Goal: Contribute content: Add original content to the website for others to see

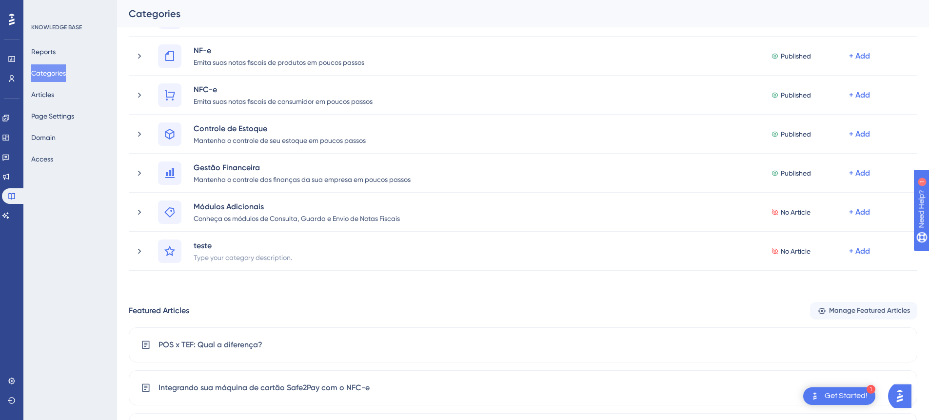
scroll to position [119, 0]
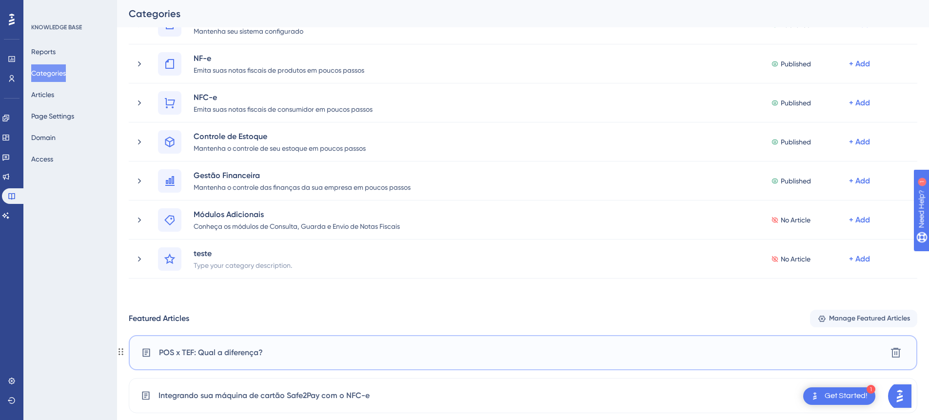
click at [279, 337] on div "POS x TEF: Qual a diferença? [GEOGRAPHIC_DATA]" at bounding box center [523, 352] width 789 height 35
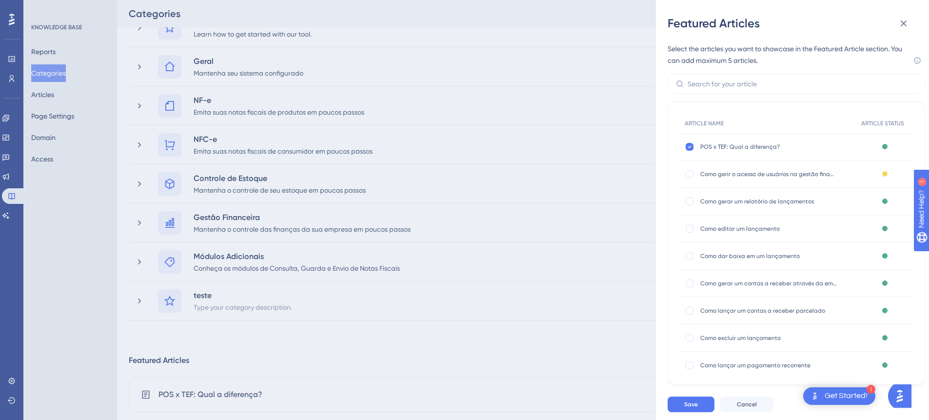
scroll to position [83, 0]
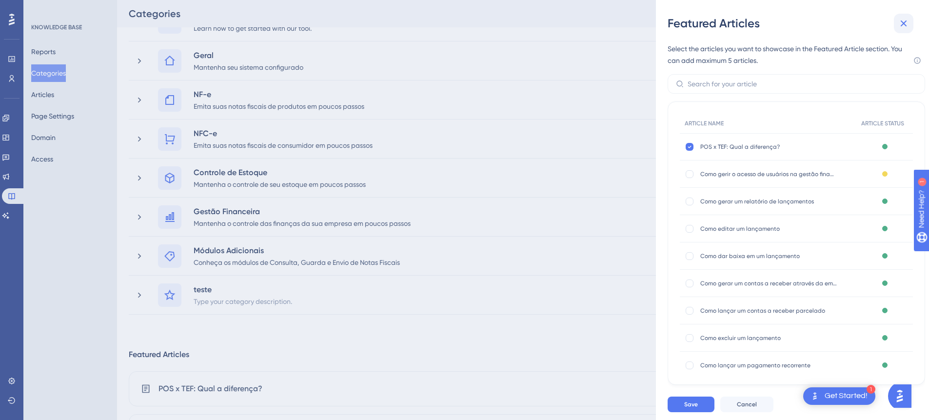
click at [902, 19] on icon at bounding box center [904, 24] width 12 height 12
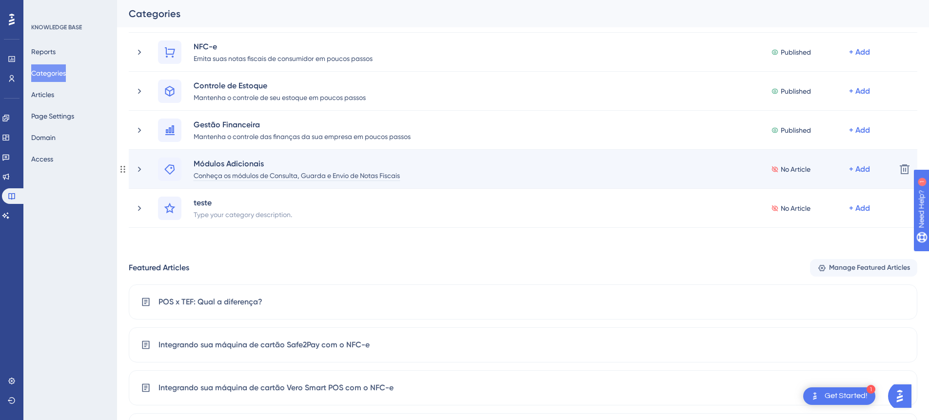
scroll to position [339, 0]
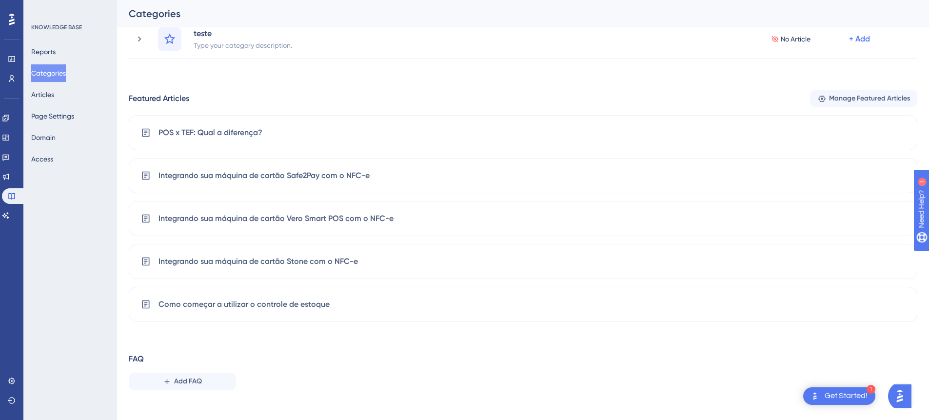
drag, startPoint x: 219, startPoint y: 126, endPoint x: 657, endPoint y: 0, distance: 456.0
drag, startPoint x: 268, startPoint y: 146, endPoint x: 822, endPoint y: 5, distance: 571.2
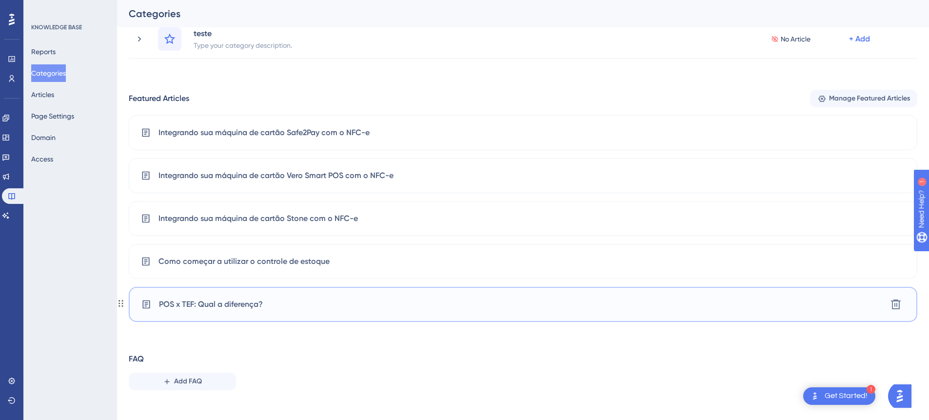
scroll to position [349, 0]
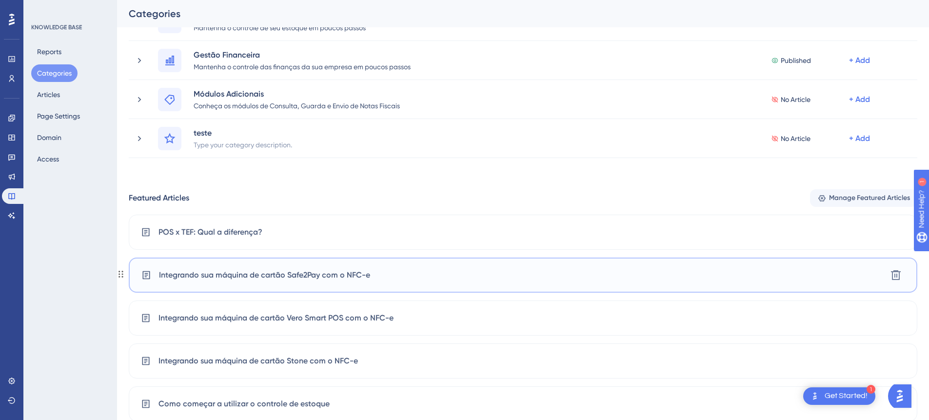
scroll to position [349, 0]
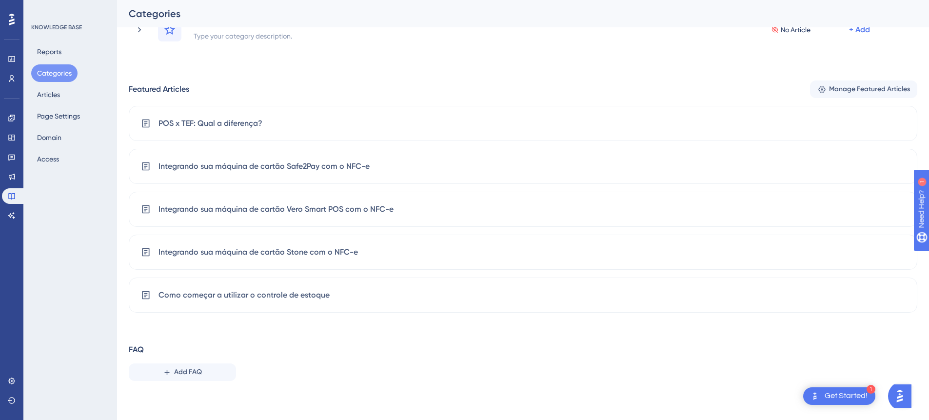
click at [123, 292] on div "Performance Users Engagement Widgets Feedback Product Updates Knowledge Base AI…" at bounding box center [523, 45] width 812 height 718
drag, startPoint x: 146, startPoint y: 128, endPoint x: 820, endPoint y: 1, distance: 685.8
click at [847, 95] on span "Manage Featured Articles" at bounding box center [869, 89] width 81 height 12
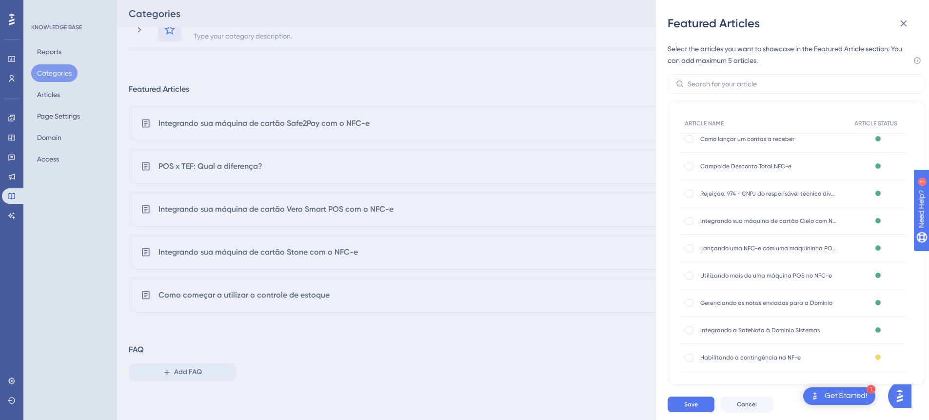
scroll to position [400, 0]
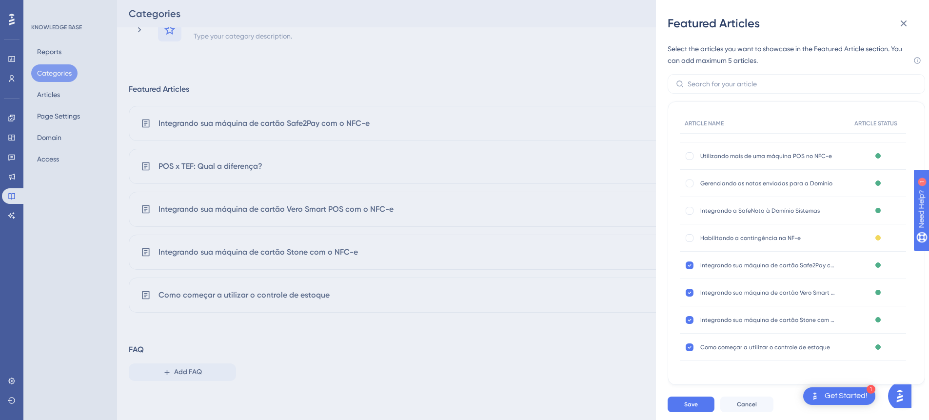
click at [371, 357] on div "Featured Articles Select the articles you want to showcase in the Featured Arti…" at bounding box center [464, 210] width 929 height 420
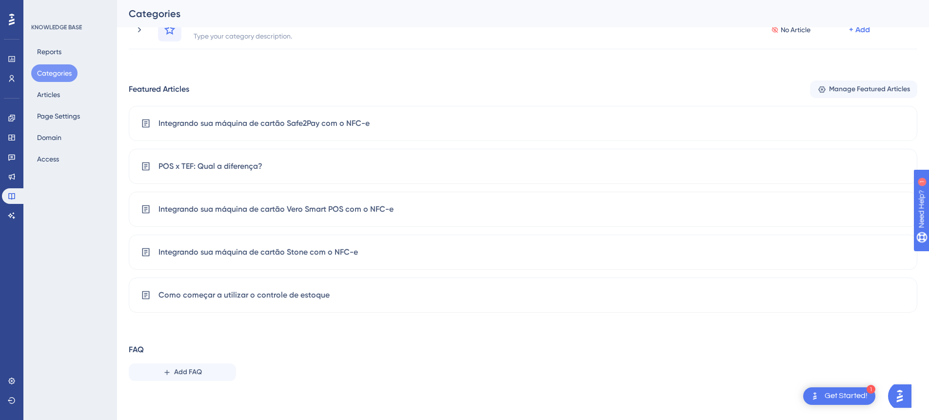
click at [122, 294] on div "Performance Users Engagement Widgets Feedback Product Updates Knowledge Base AI…" at bounding box center [523, 45] width 812 height 718
click at [132, 290] on div "Como começar a utilizar o controle de estoque Delete" at bounding box center [523, 295] width 789 height 35
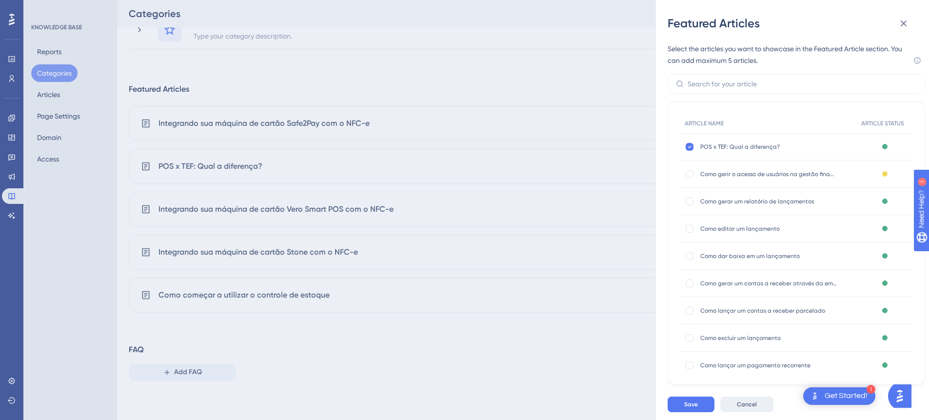
click at [745, 405] on span "Cancel" at bounding box center [747, 404] width 20 height 8
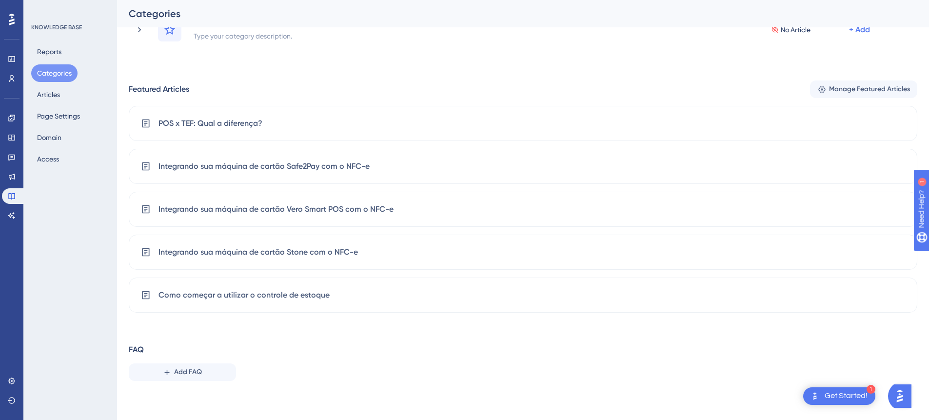
click at [384, 374] on div "FAQ Add FAQ" at bounding box center [523, 362] width 789 height 37
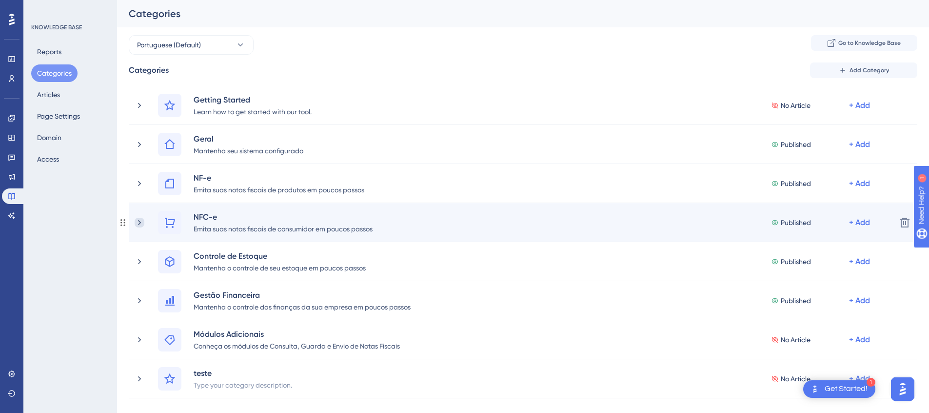
click at [138, 224] on icon at bounding box center [139, 221] width 3 height 5
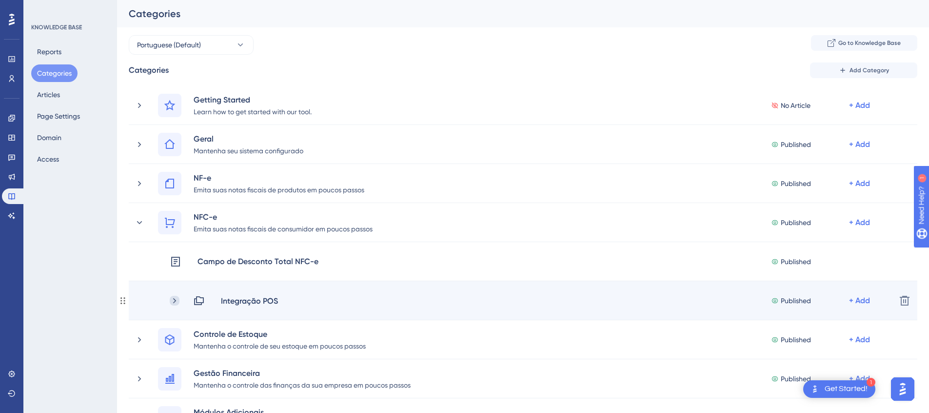
click at [178, 297] on icon at bounding box center [175, 301] width 10 height 10
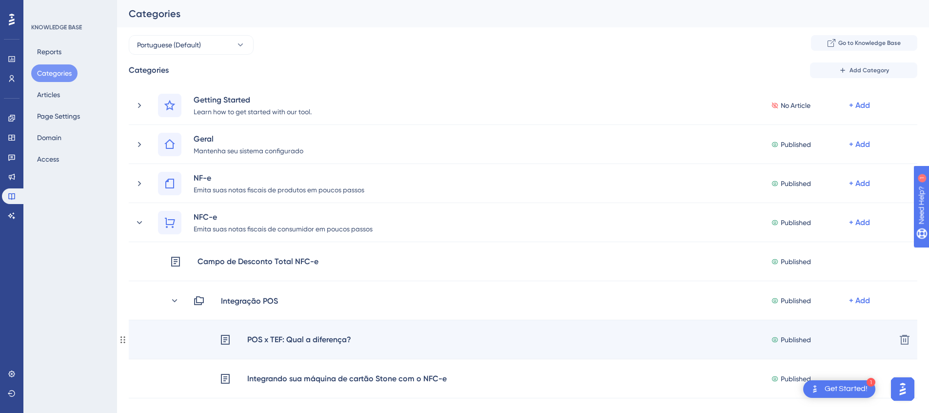
click at [310, 342] on div "POS x TEF: Qual a diferença?" at bounding box center [299, 339] width 105 height 13
click at [319, 342] on div "POS x TEF: Qual a diferença?" at bounding box center [299, 339] width 105 height 13
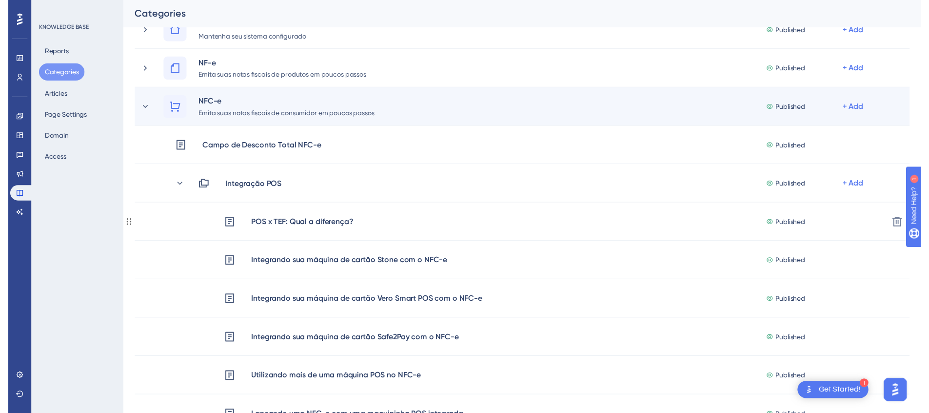
scroll to position [4, 0]
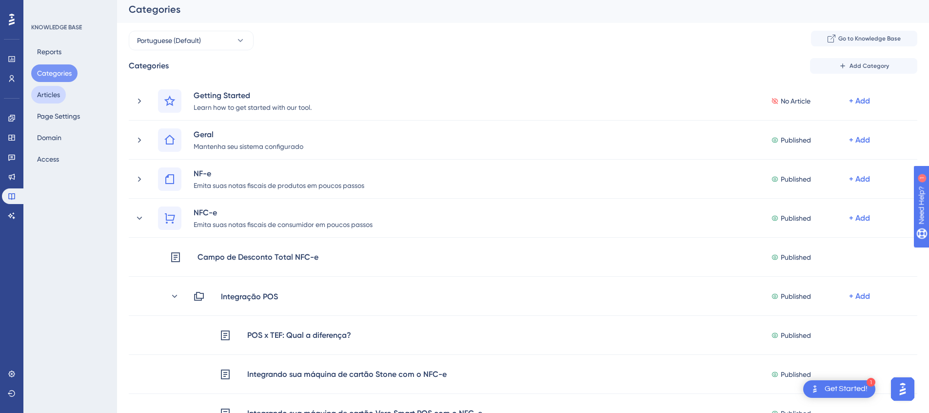
click at [58, 94] on button "Articles" at bounding box center [48, 95] width 35 height 18
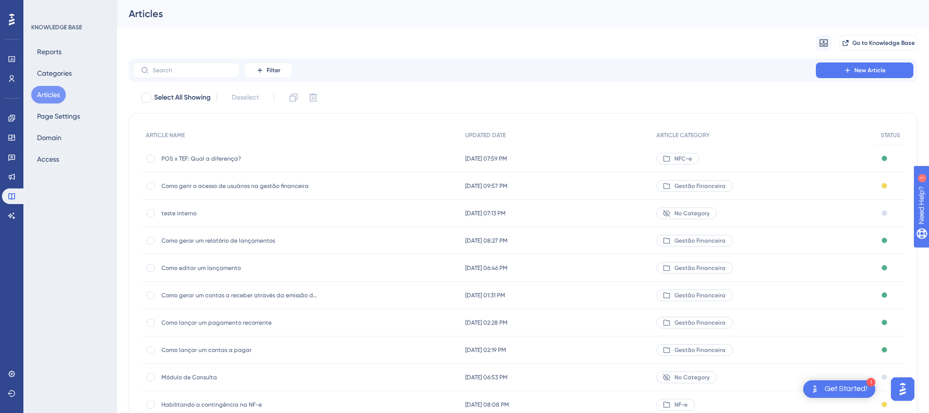
click at [225, 159] on span "POS x TEF: Qual a diferença?" at bounding box center [239, 159] width 156 height 8
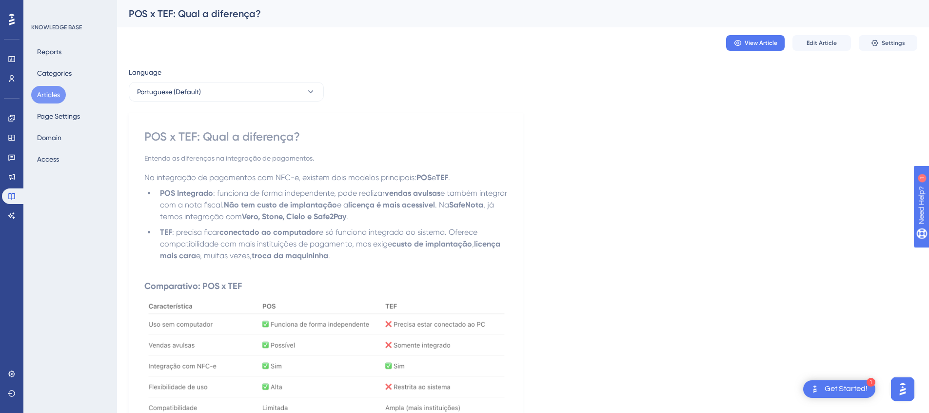
click at [202, 198] on li "POS Integrado : funciona de forma independente, pode realizar vendas avulsas e …" at bounding box center [331, 204] width 351 height 35
click at [194, 140] on div "POS x TEF: Qual a diferença?" at bounding box center [325, 137] width 363 height 16
click at [828, 43] on span "Edit Article" at bounding box center [822, 43] width 30 height 8
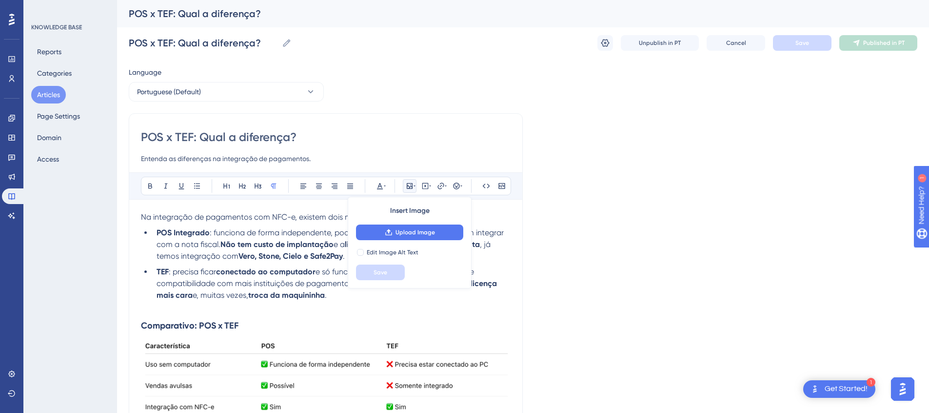
click at [265, 140] on input "POS x TEF: Qual a diferença?" at bounding box center [326, 137] width 370 height 16
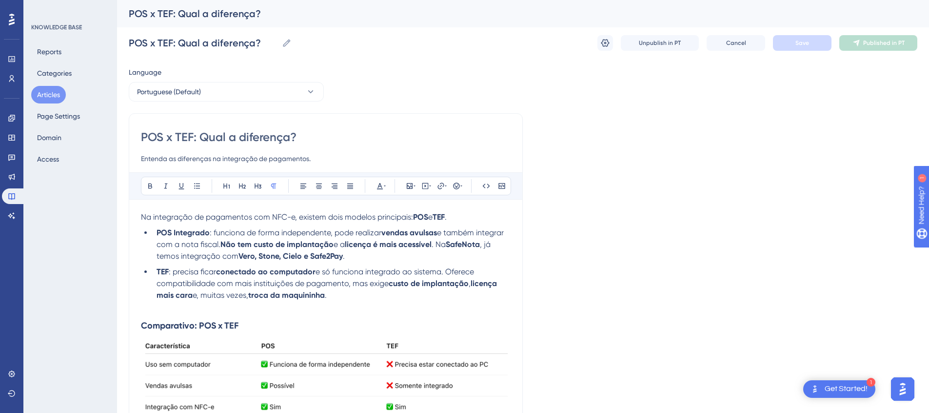
click at [265, 140] on input "POS x TEF: Qual a diferença?" at bounding box center [326, 137] width 370 height 16
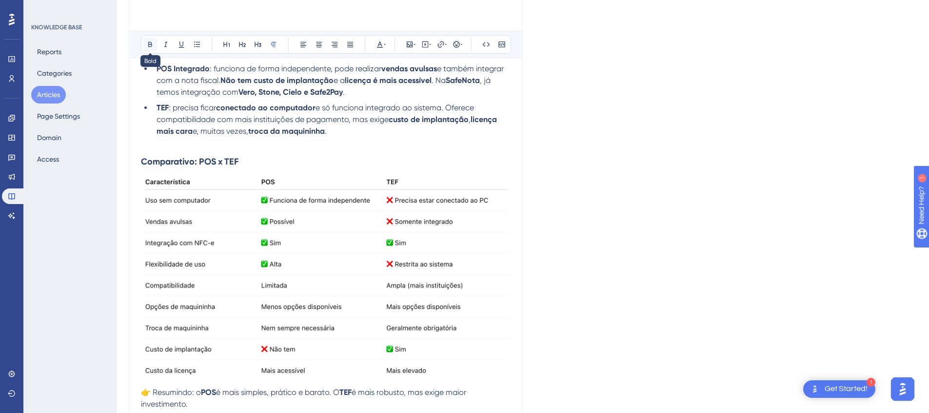
click at [153, 185] on div "Bold Italic Underline Bullet Point Heading 1 Heading 2 Heading 3 Normal Align L…" at bounding box center [326, 214] width 370 height 413
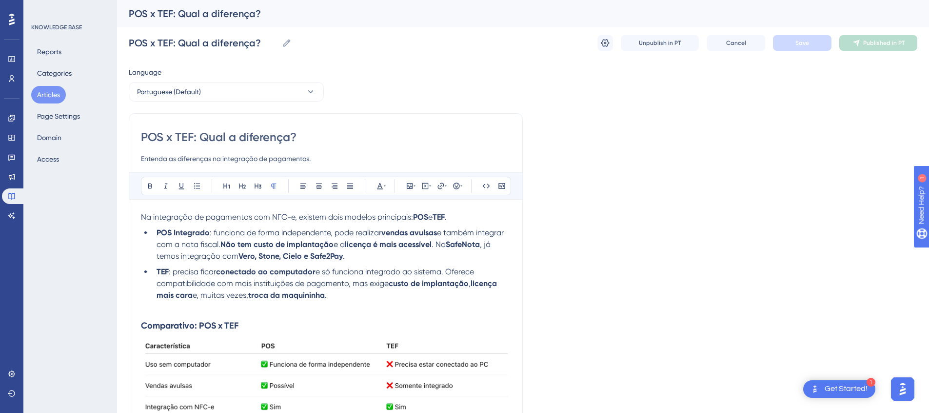
click at [244, 135] on input "POS x TEF: Qual a diferença?" at bounding box center [326, 137] width 370 height 16
click at [219, 89] on button "Portuguese (Default)" at bounding box center [226, 92] width 195 height 20
click at [364, 91] on div "Language Portuguese (Default) Portuguese (Default) Portuguese (Default) Publish…" at bounding box center [523, 361] width 789 height 590
click at [604, 37] on button at bounding box center [605, 43] width 16 height 16
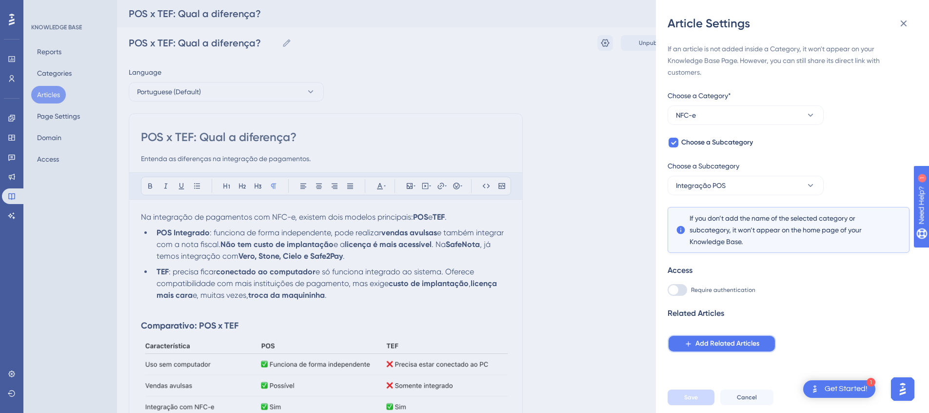
click at [745, 345] on span "Add Related Articles" at bounding box center [728, 344] width 64 height 12
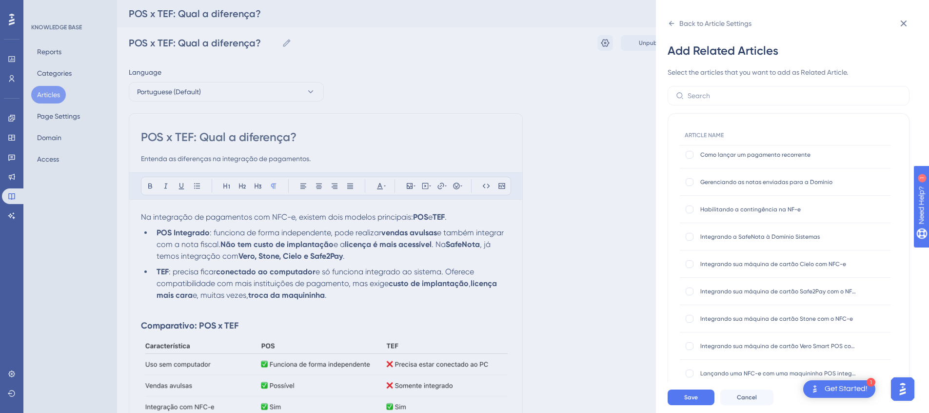
scroll to position [473, 0]
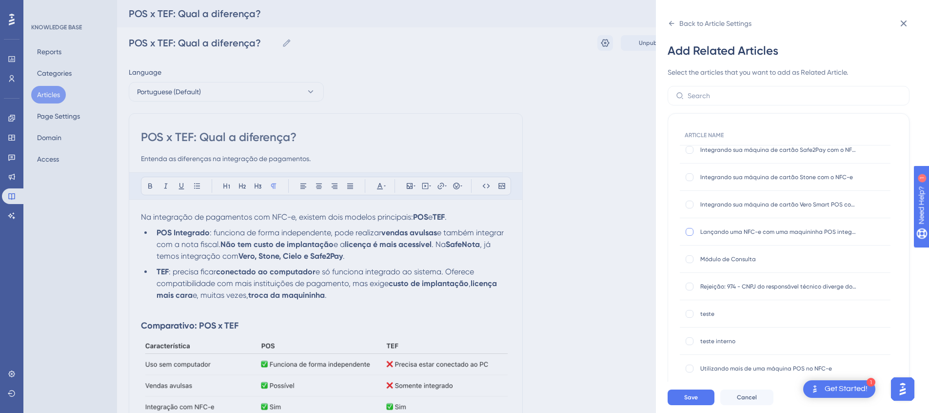
click at [692, 229] on div at bounding box center [690, 232] width 8 height 8
checkbox input "true"
click at [691, 207] on div at bounding box center [690, 204] width 8 height 8
checkbox input "true"
click at [689, 178] on div at bounding box center [690, 177] width 8 height 8
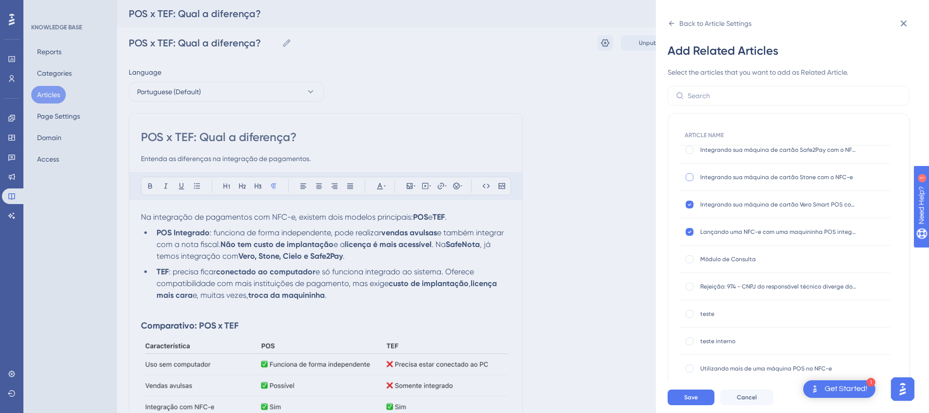
checkbox input "true"
click at [692, 153] on div at bounding box center [690, 150] width 8 height 8
checkbox input "true"
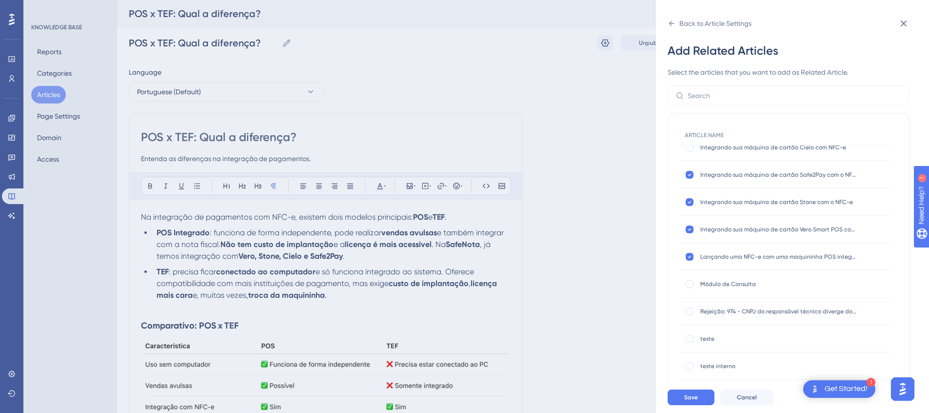
scroll to position [436, 0]
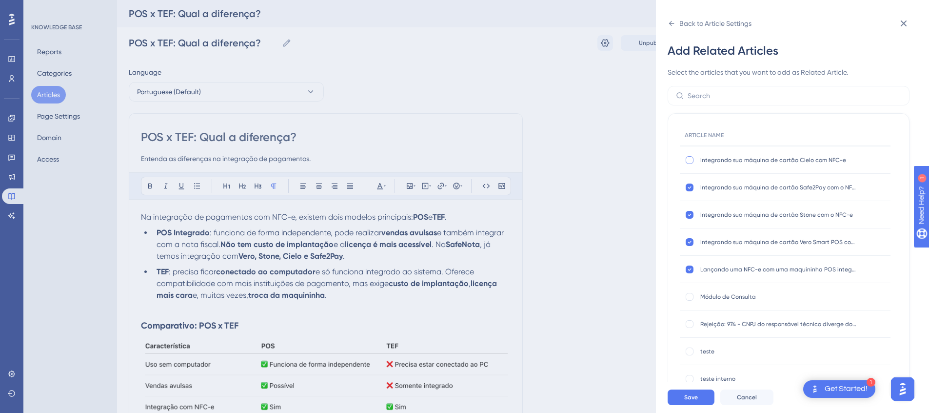
click at [691, 161] on div at bounding box center [690, 160] width 8 height 8
checkbox input "true"
click at [698, 403] on button "Save" at bounding box center [691, 397] width 47 height 16
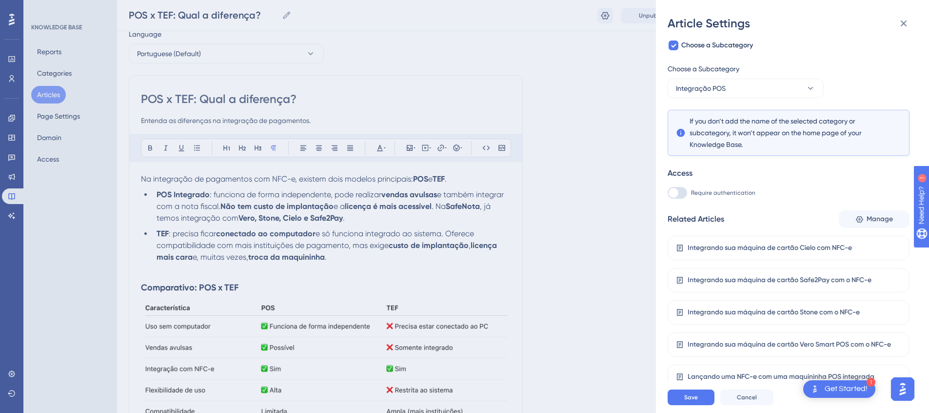
scroll to position [47, 0]
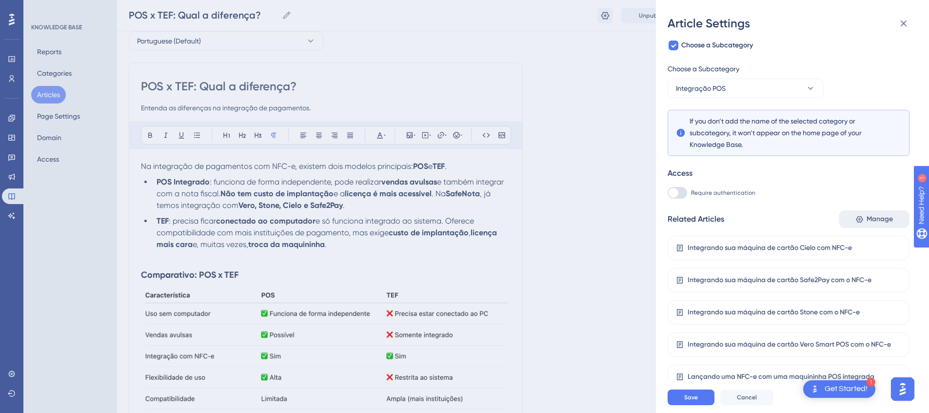
click at [880, 221] on span "Manage" at bounding box center [880, 219] width 26 height 12
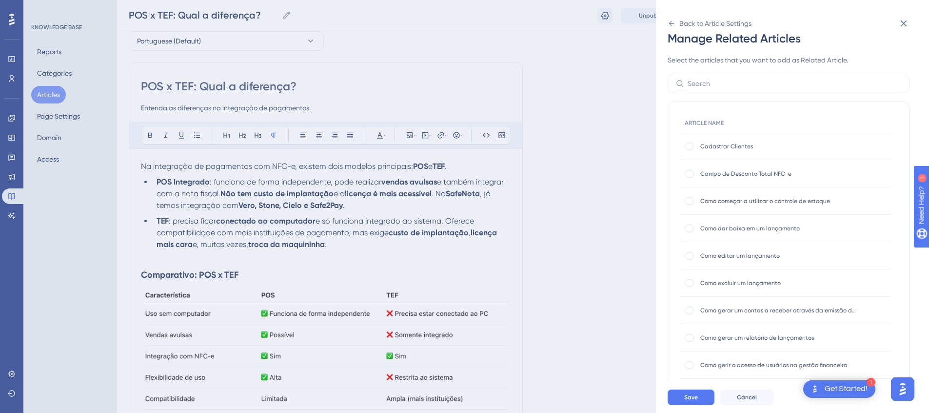
scroll to position [17, 0]
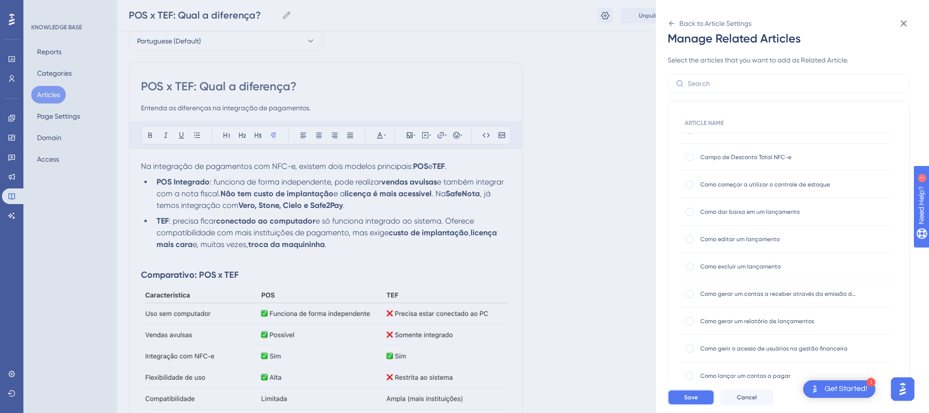
click at [696, 401] on span "Save" at bounding box center [691, 397] width 14 height 8
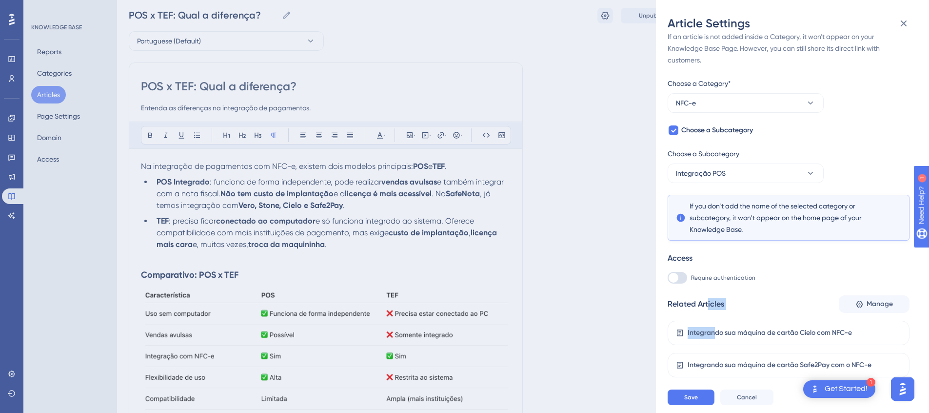
drag, startPoint x: 713, startPoint y: 333, endPoint x: 708, endPoint y: 306, distance: 26.7
click at [708, 306] on div "Related Articles Manage Integrando sua máquina de cartão Cielo com NFC-e Integr…" at bounding box center [789, 384] width 242 height 179
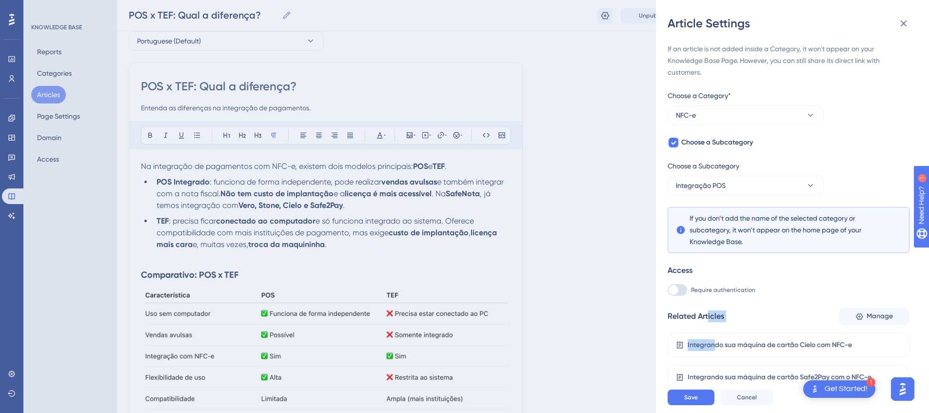
scroll to position [97, 0]
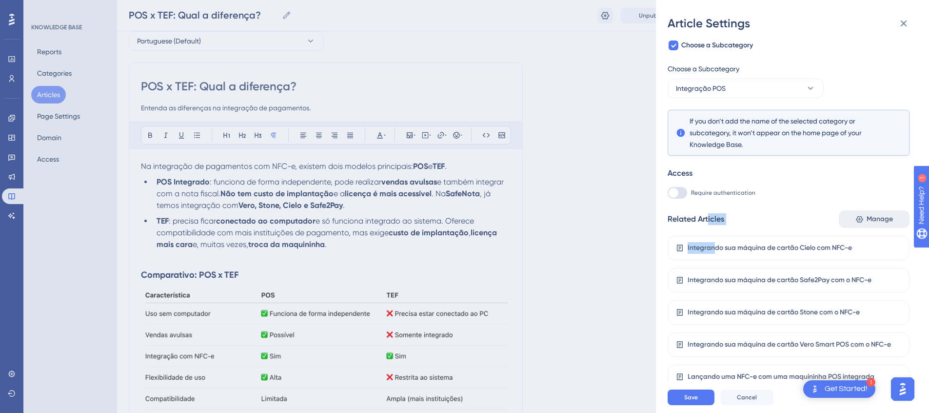
click at [870, 214] on span "Manage" at bounding box center [880, 219] width 26 height 12
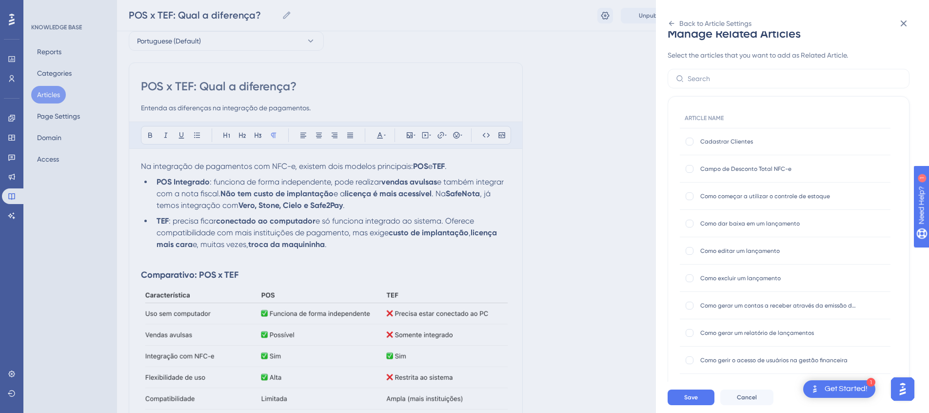
click at [574, 218] on div "Back to Article Settings Manage Related Articles Select the articles that you w…" at bounding box center [464, 206] width 929 height 413
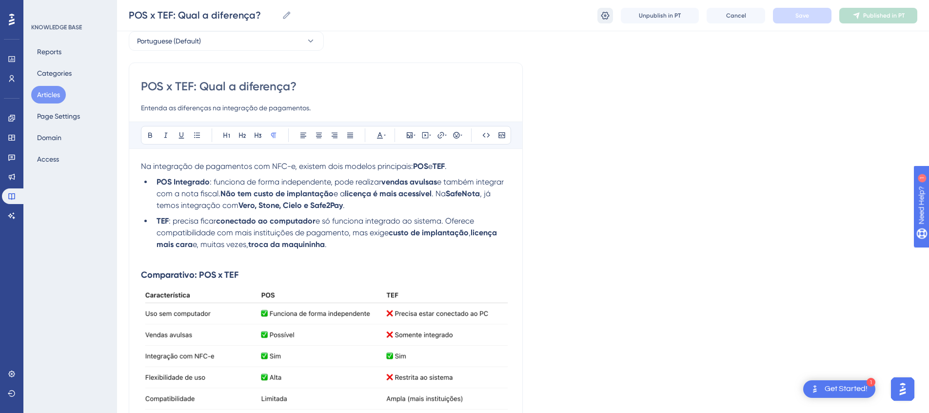
click at [608, 17] on icon at bounding box center [605, 15] width 8 height 8
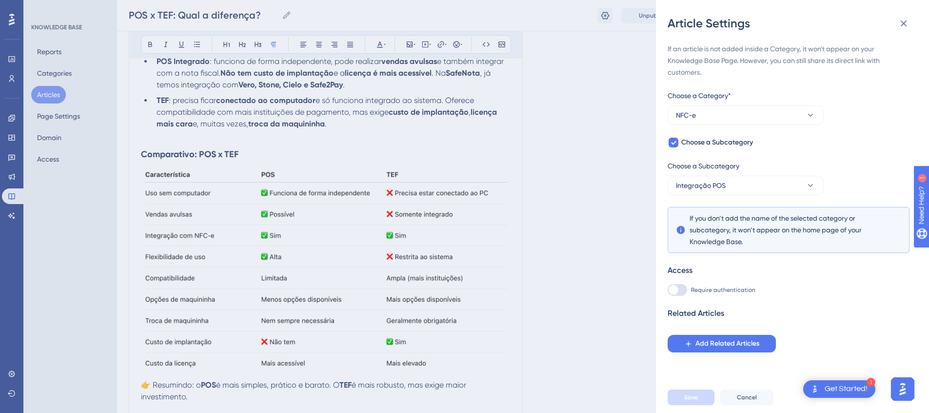
scroll to position [73, 0]
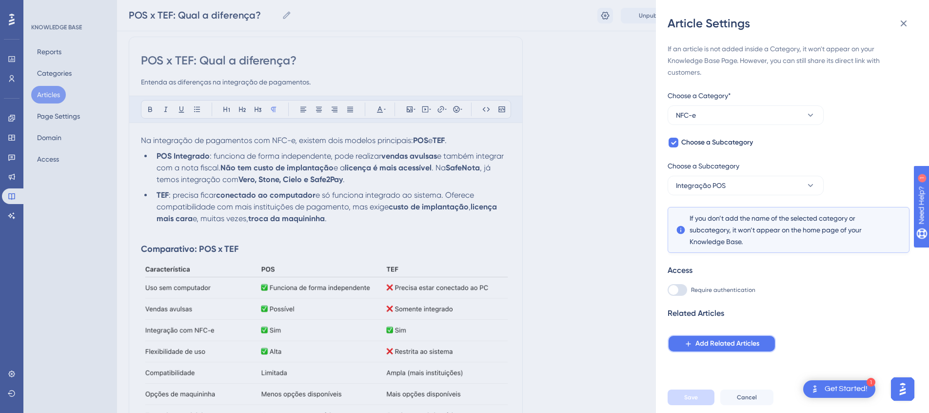
click at [746, 341] on span "Add Related Articles" at bounding box center [728, 344] width 64 height 12
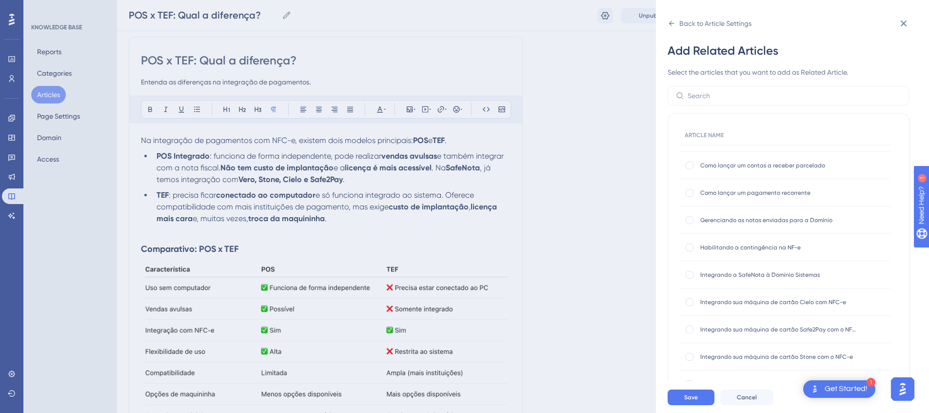
scroll to position [313, 0]
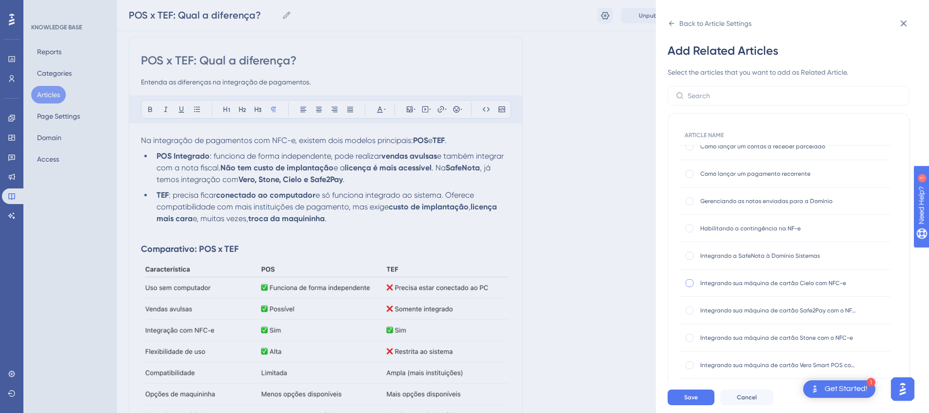
click at [688, 284] on div at bounding box center [690, 283] width 8 height 8
click at [691, 282] on icon at bounding box center [690, 283] width 4 height 8
checkbox input "false"
click at [690, 311] on div at bounding box center [690, 310] width 8 height 8
checkbox input "true"
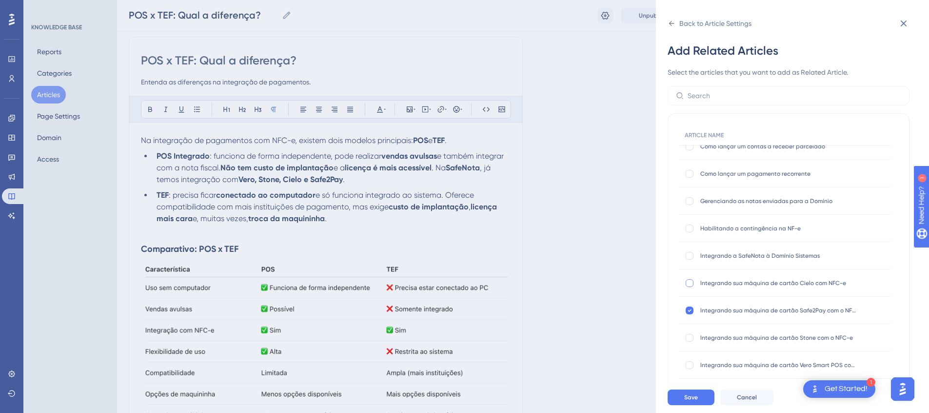
click at [691, 283] on div at bounding box center [690, 283] width 8 height 8
checkbox input "true"
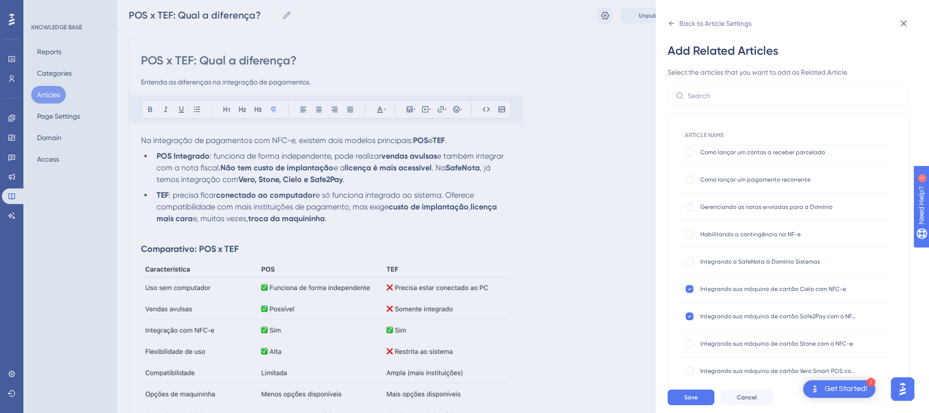
scroll to position [319, 0]
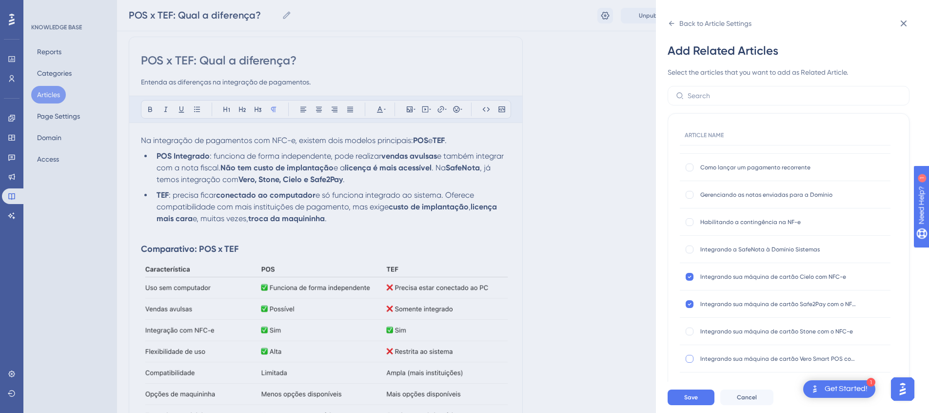
click at [690, 357] on div at bounding box center [690, 359] width 8 height 8
checkbox input "true"
click at [692, 334] on div at bounding box center [690, 331] width 8 height 8
checkbox input "true"
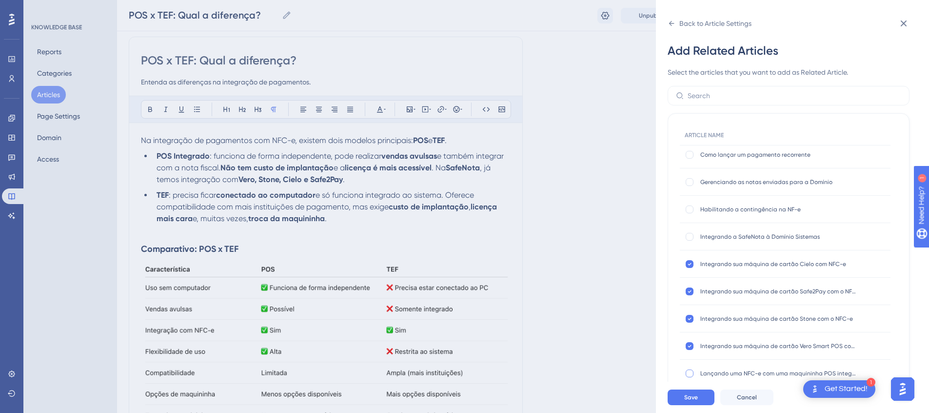
click at [689, 372] on div at bounding box center [690, 373] width 8 height 8
checkbox input "true"
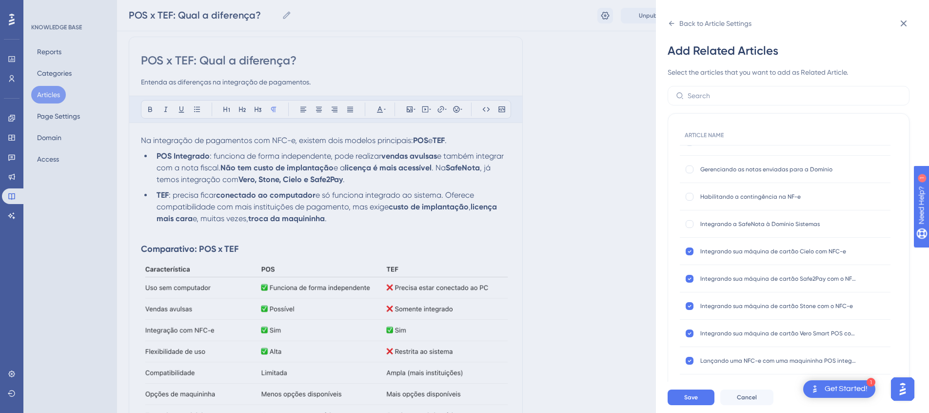
scroll to position [351, 0]
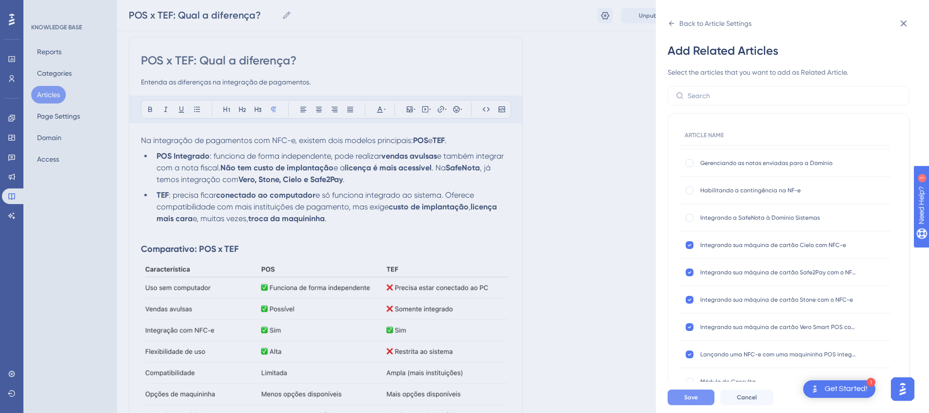
click at [708, 405] on button "Save" at bounding box center [691, 397] width 47 height 16
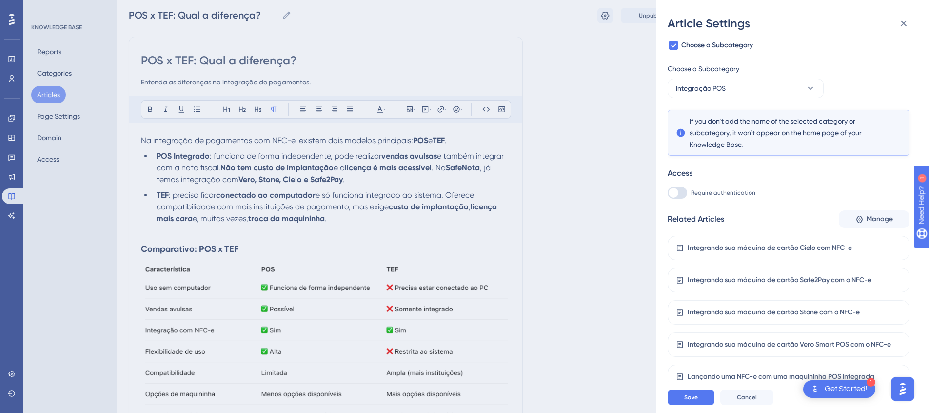
scroll to position [85, 0]
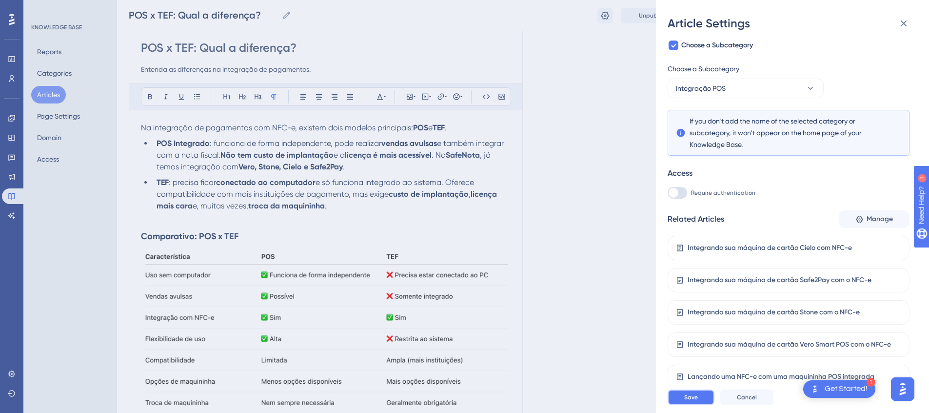
click at [703, 403] on button "Save" at bounding box center [691, 397] width 47 height 16
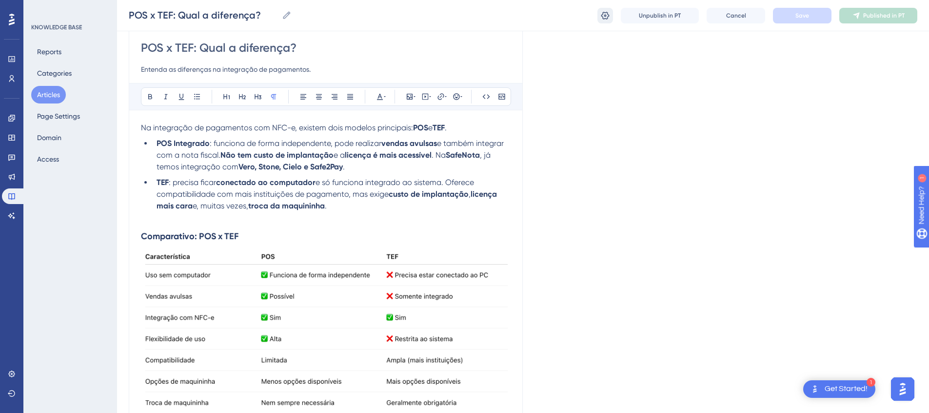
click at [604, 18] on icon at bounding box center [605, 16] width 10 height 10
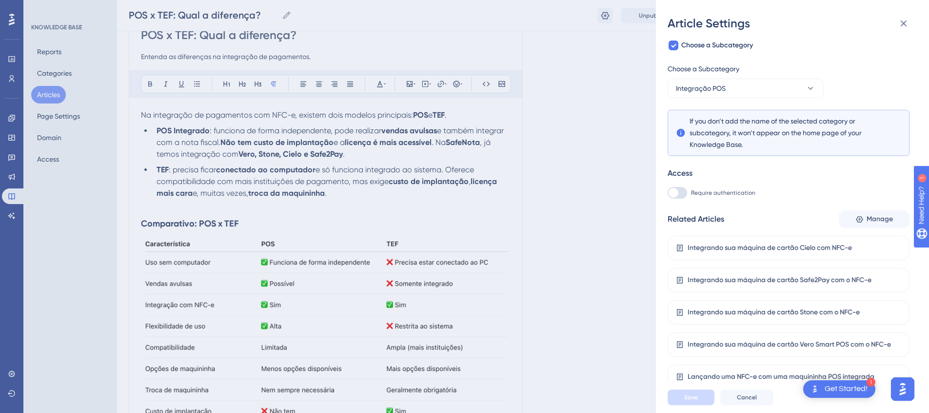
scroll to position [140, 0]
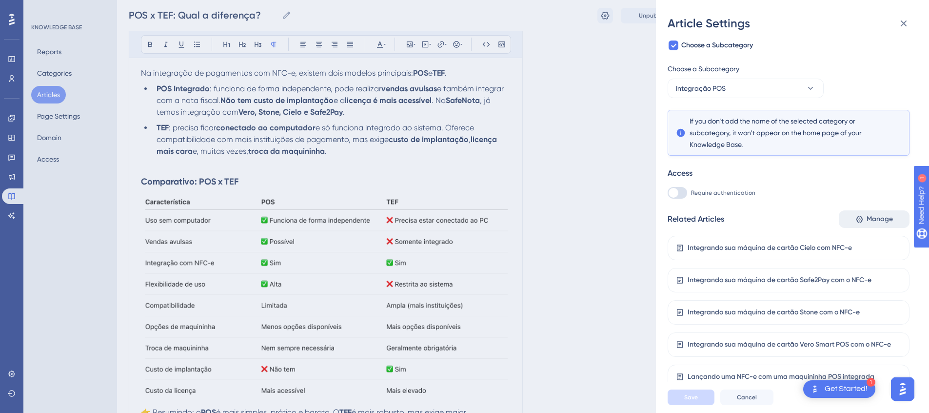
click at [859, 224] on button "Manage" at bounding box center [874, 219] width 71 height 18
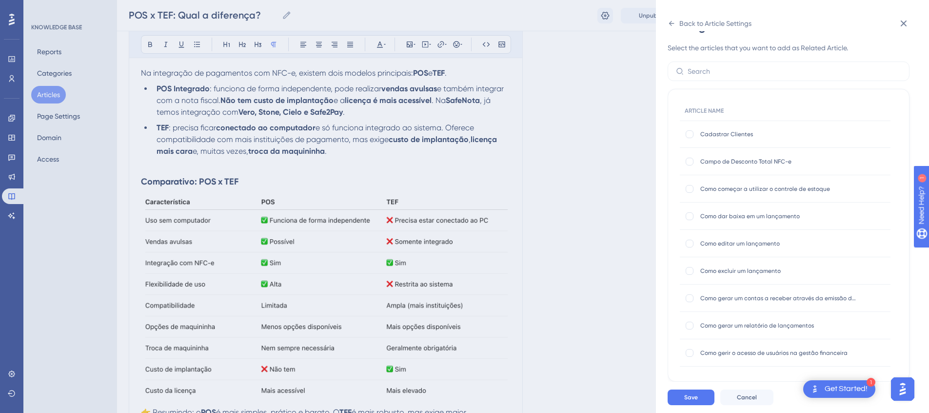
scroll to position [17, 0]
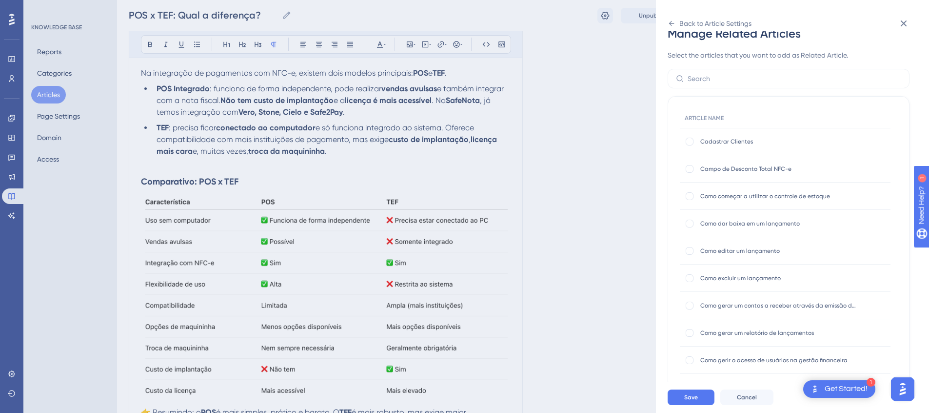
click at [734, 223] on span "Como dar baixa em um lançamento" at bounding box center [778, 223] width 156 height 8
click at [741, 401] on span "Cancel" at bounding box center [747, 397] width 20 height 8
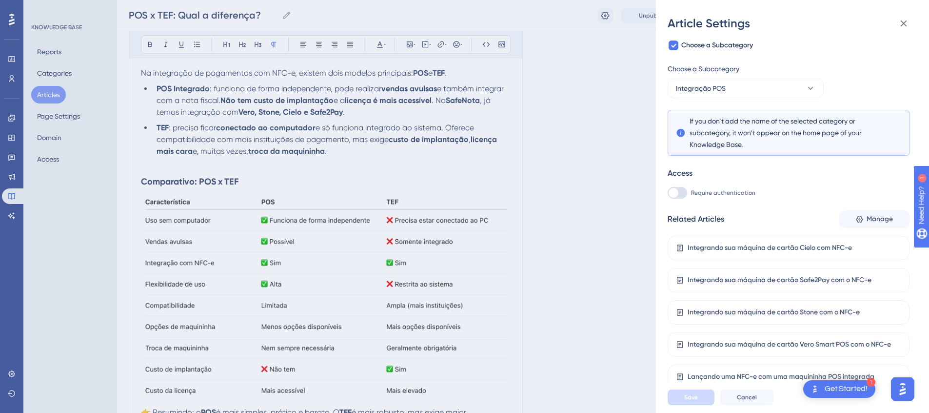
click at [613, 266] on div "Article Settings If an article is not added inside a Category, it won't appear …" at bounding box center [464, 206] width 929 height 413
